Goal: Information Seeking & Learning: Learn about a topic

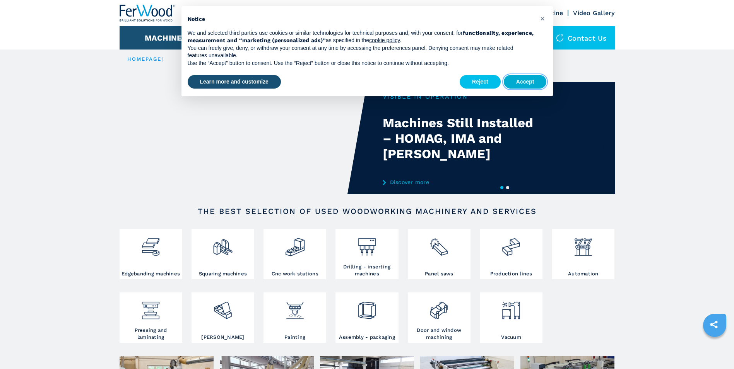
drag, startPoint x: 522, startPoint y: 83, endPoint x: 517, endPoint y: 78, distance: 6.8
click at [522, 80] on button "Accept" at bounding box center [525, 82] width 43 height 14
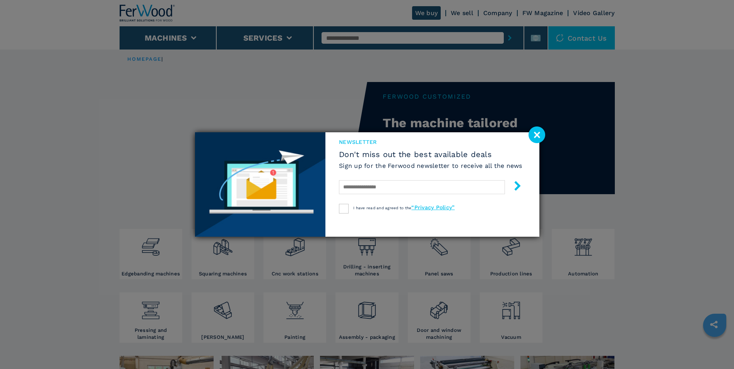
click at [539, 130] on image at bounding box center [537, 135] width 17 height 17
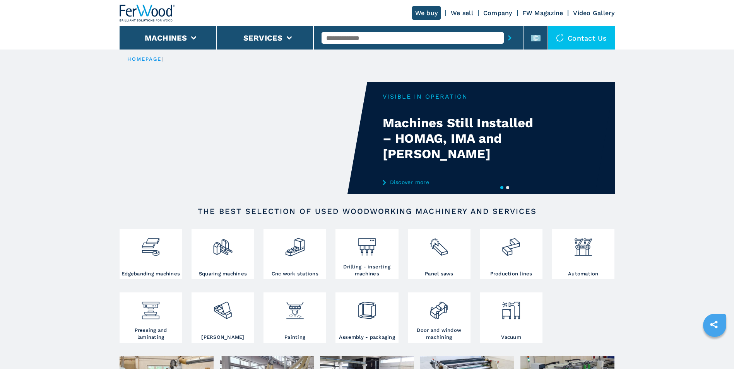
click at [508, 187] on button "2" at bounding box center [507, 187] width 3 height 3
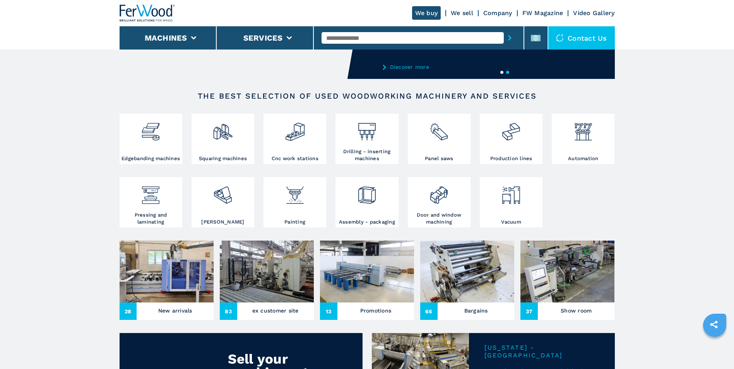
scroll to position [116, 0]
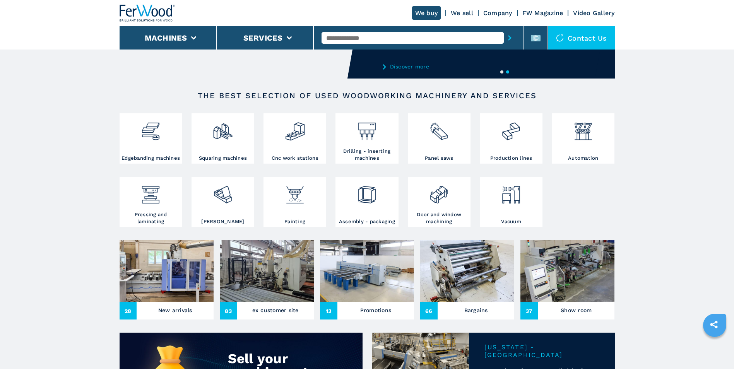
click at [460, 280] on img at bounding box center [467, 271] width 94 height 62
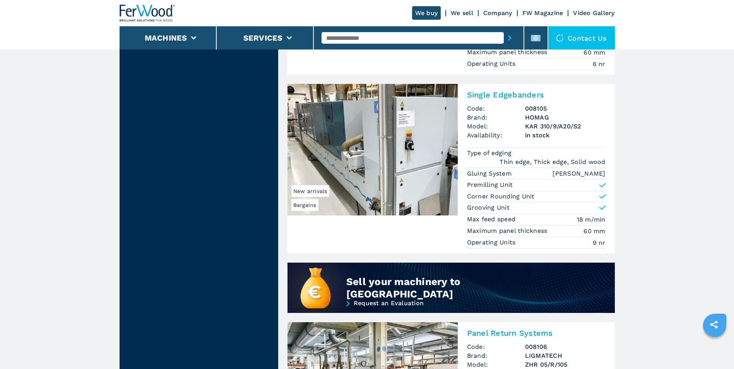
scroll to position [503, 0]
click at [509, 38] on icon "submit-button" at bounding box center [509, 37] width 3 height 5
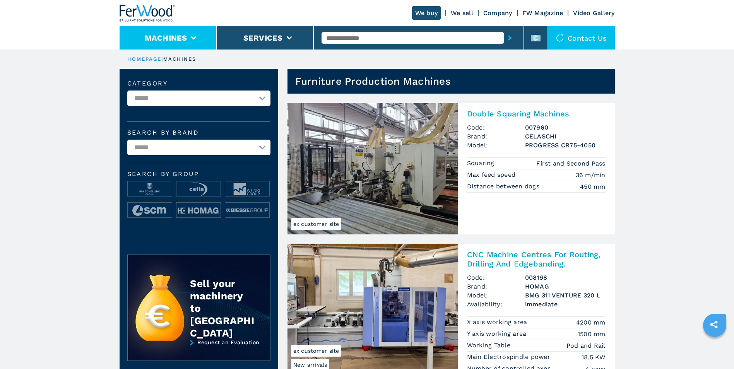
click at [193, 39] on icon at bounding box center [193, 37] width 5 height 3
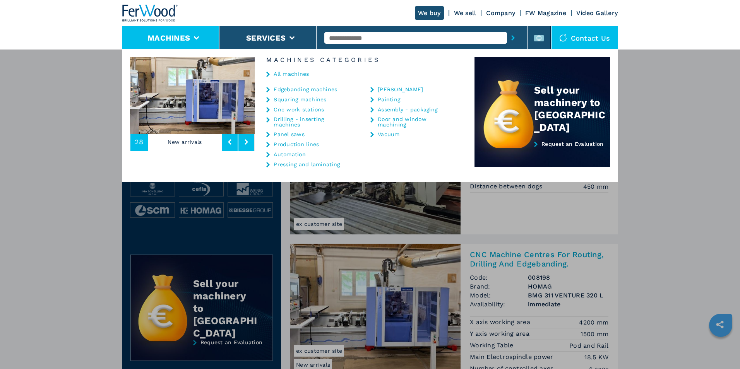
click at [582, 13] on link "Video Gallery" at bounding box center [596, 12] width 41 height 7
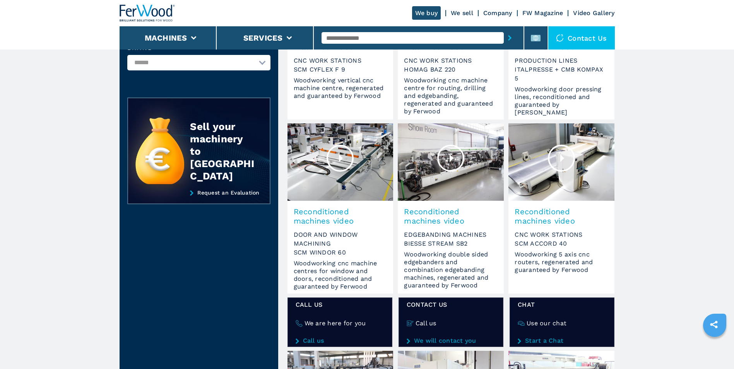
scroll to position [154, 0]
click at [563, 159] on div at bounding box center [561, 157] width 27 height 27
